Goal: Task Accomplishment & Management: Use online tool/utility

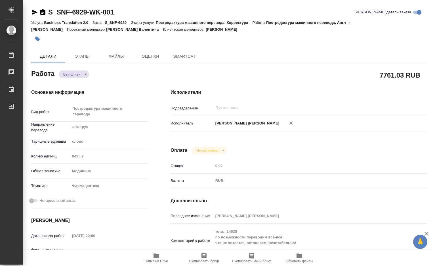
type textarea "x"
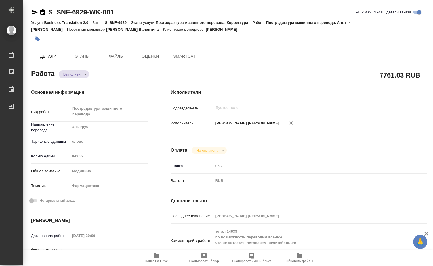
type textarea "x"
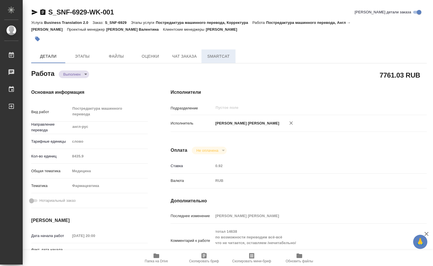
type textarea "x"
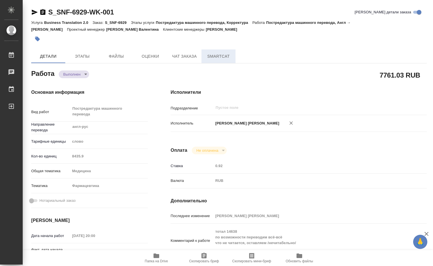
click at [218, 53] on span "SmartCat" at bounding box center [218, 56] width 27 height 7
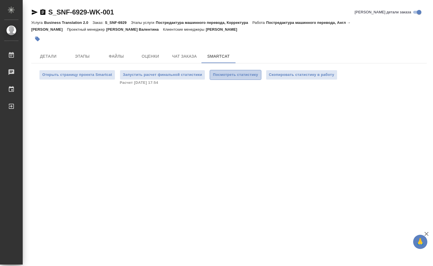
click at [251, 76] on span "Посмотреть статистику" at bounding box center [235, 75] width 45 height 7
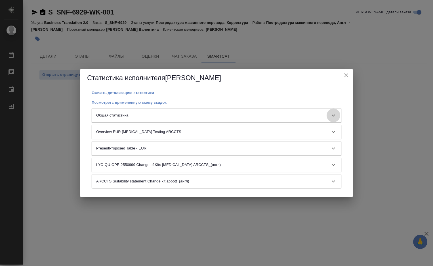
click at [333, 115] on icon at bounding box center [333, 115] width 3 height 2
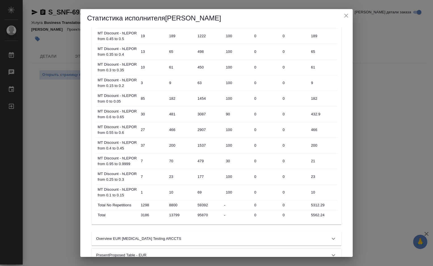
scroll to position [331, 0]
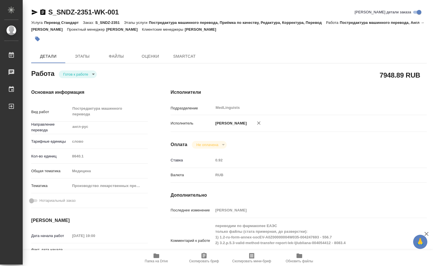
type textarea "x"
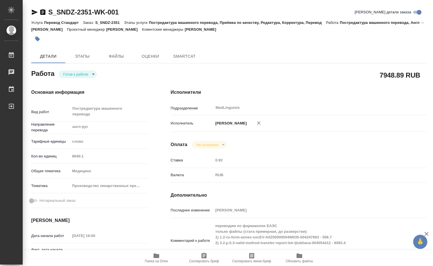
type textarea "x"
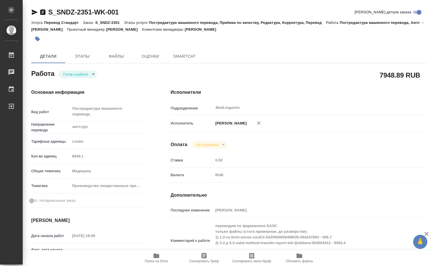
type textarea "x"
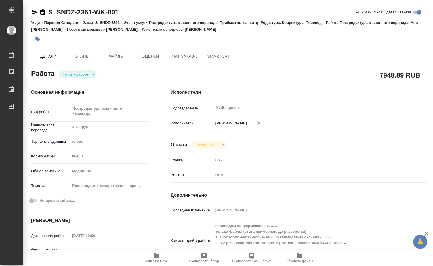
type textarea "x"
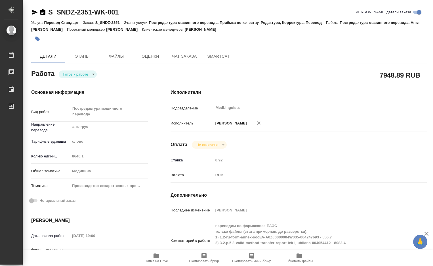
type textarea "x"
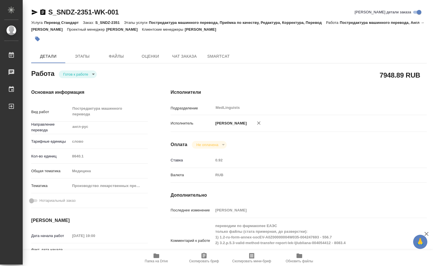
type textarea "x"
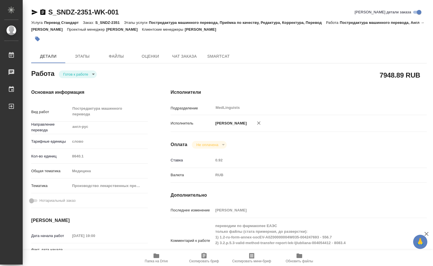
type textarea "x"
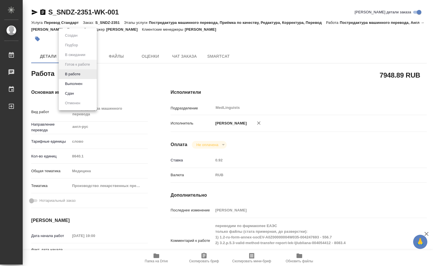
click at [93, 74] on body "🙏 .cls-1 fill:#fff; AWATERA [PERSON_NAME] 0 Чаты График Выйти S_SNDZ-2351-WK-00…" at bounding box center [216, 133] width 433 height 266
click at [79, 74] on button "В работе" at bounding box center [72, 74] width 19 height 6
type textarea "x"
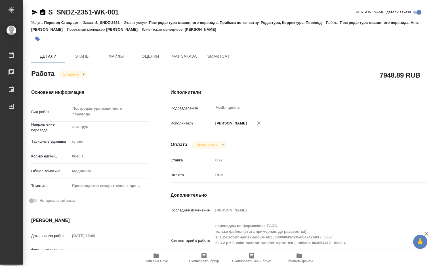
type textarea "x"
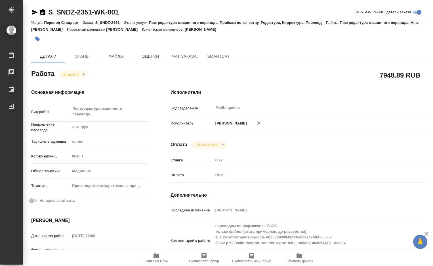
type textarea "x"
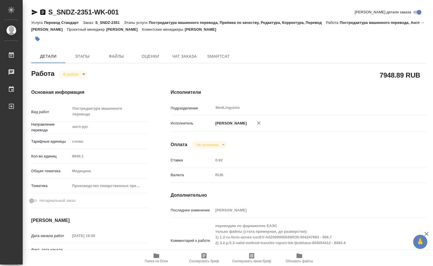
type textarea "x"
drag, startPoint x: 131, startPoint y: 14, endPoint x: 44, endPoint y: 8, distance: 86.8
click at [44, 8] on div "S_SNDZ-2351-WK-001 Кратко детали заказа" at bounding box center [229, 12] width 396 height 9
copy link "S_SNDZ-2351-WK-001"
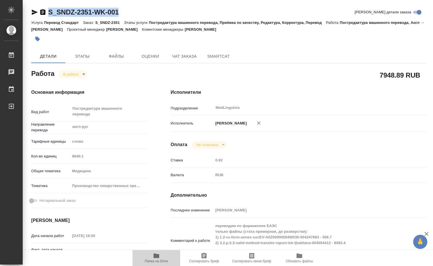
click at [157, 255] on icon "button" at bounding box center [157, 255] width 6 height 5
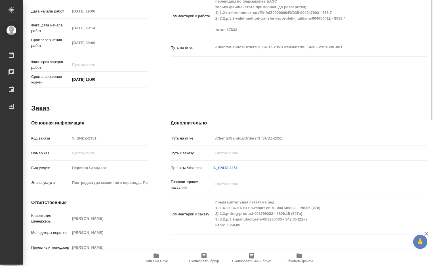
scroll to position [130, 0]
